Goal: Task Accomplishment & Management: Manage account settings

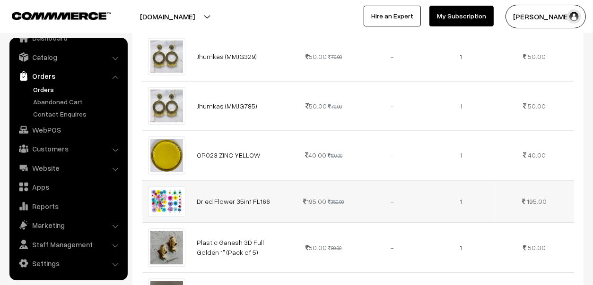
scroll to position [1465, 0]
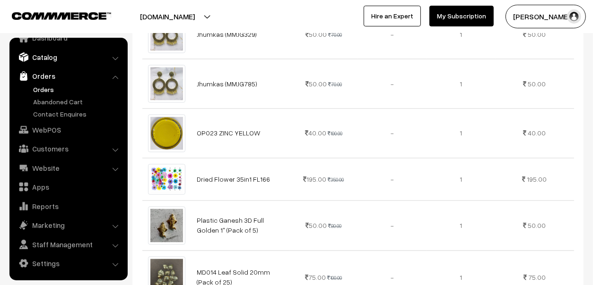
click at [48, 54] on link "Catalog" at bounding box center [68, 57] width 112 height 17
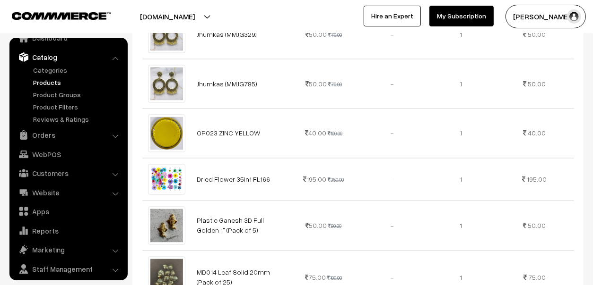
click at [43, 83] on link "Products" at bounding box center [78, 83] width 94 height 10
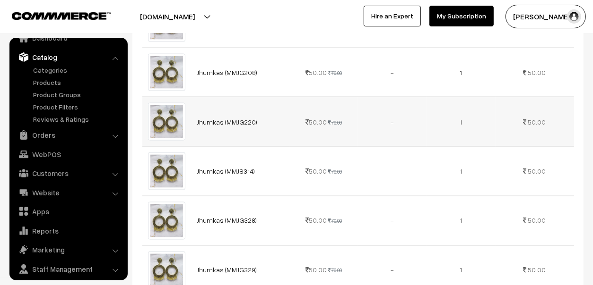
scroll to position [992, 0]
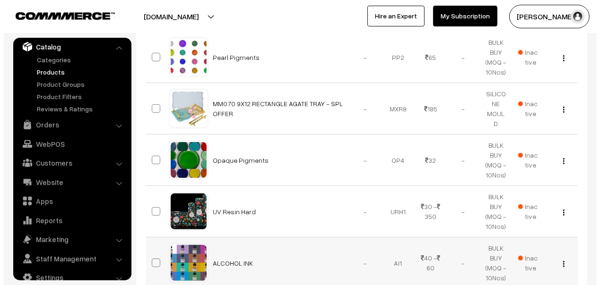
scroll to position [94, 0]
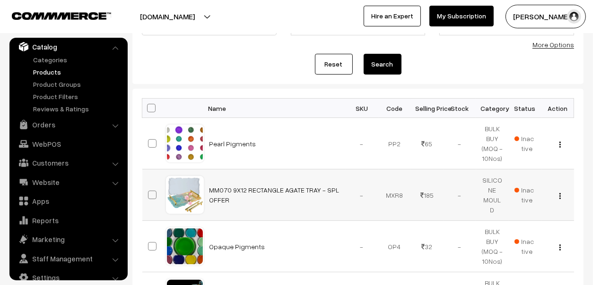
click at [530, 199] on span "Inactive" at bounding box center [524, 195] width 21 height 20
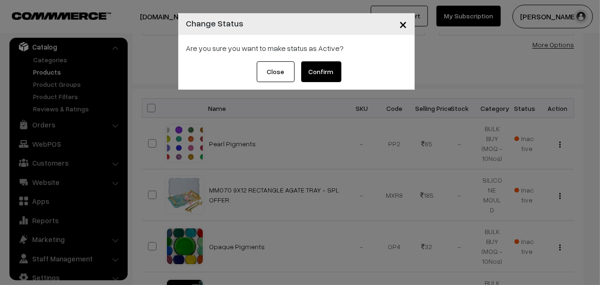
click at [321, 69] on button "Confirm" at bounding box center [321, 71] width 40 height 21
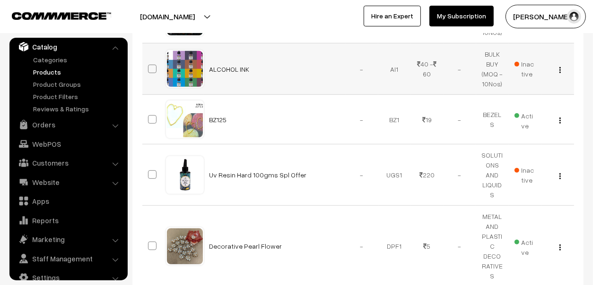
scroll to position [378, 0]
